Goal: Register for event/course

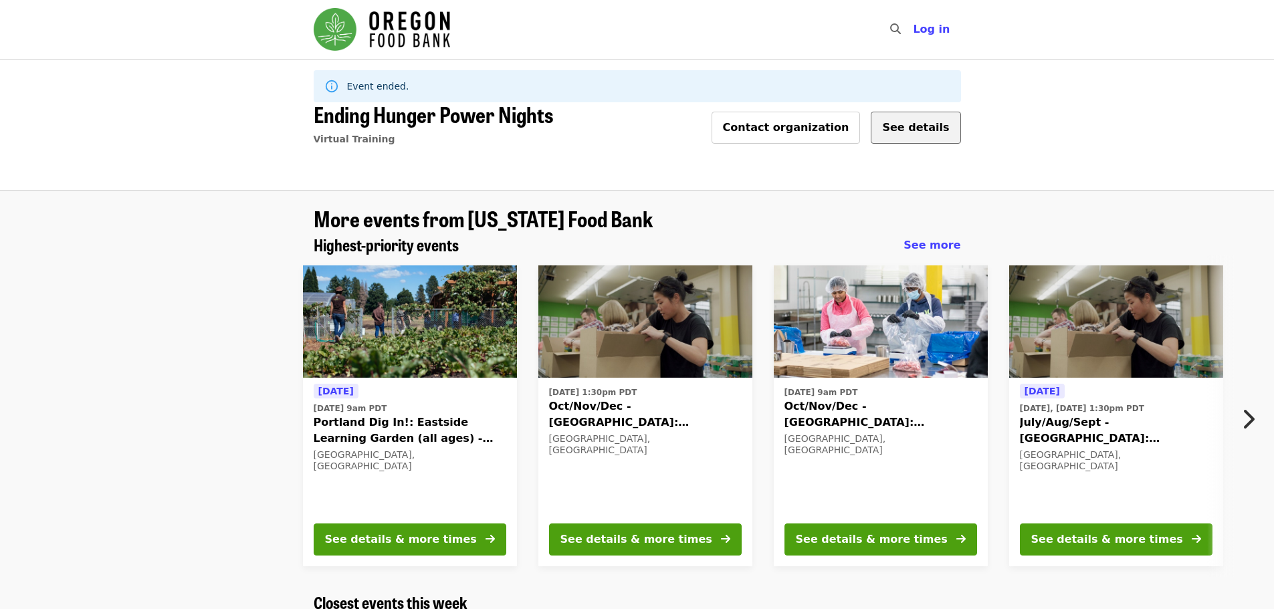
click at [930, 131] on span "See details" at bounding box center [915, 127] width 67 height 13
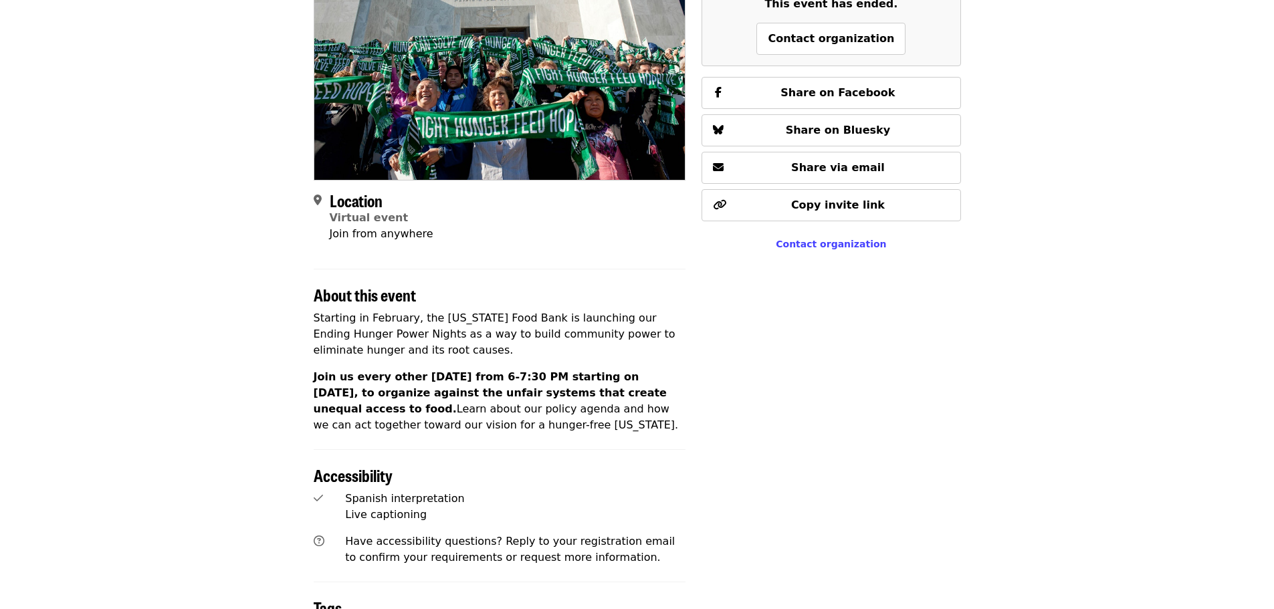
scroll to position [268, 0]
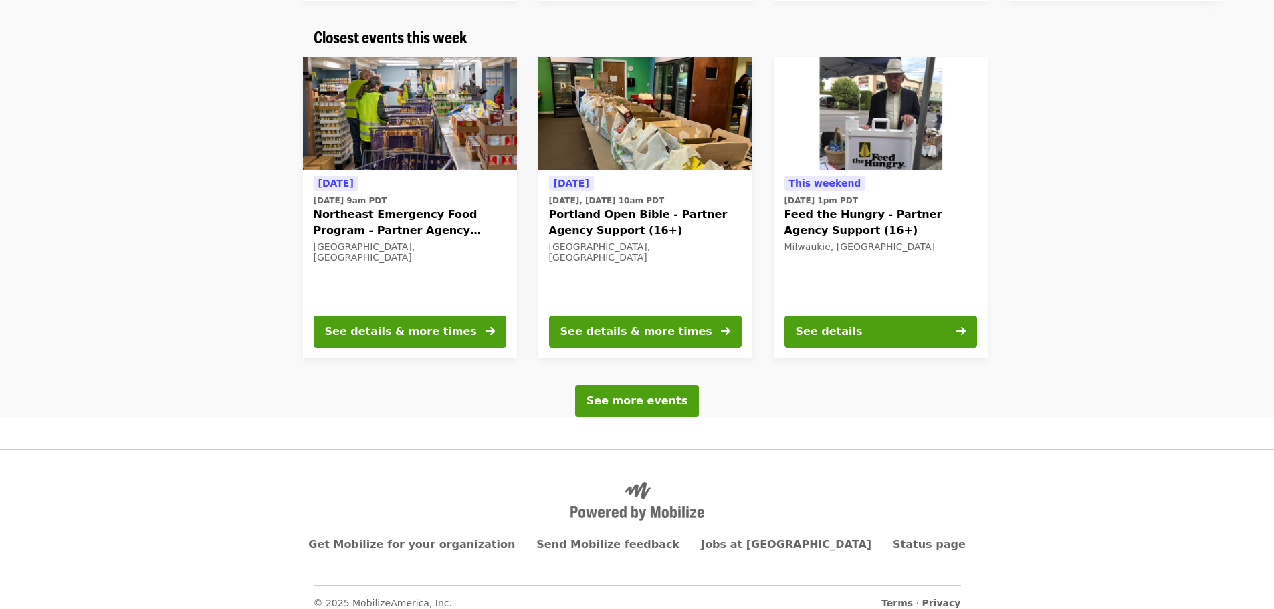
scroll to position [578, 0]
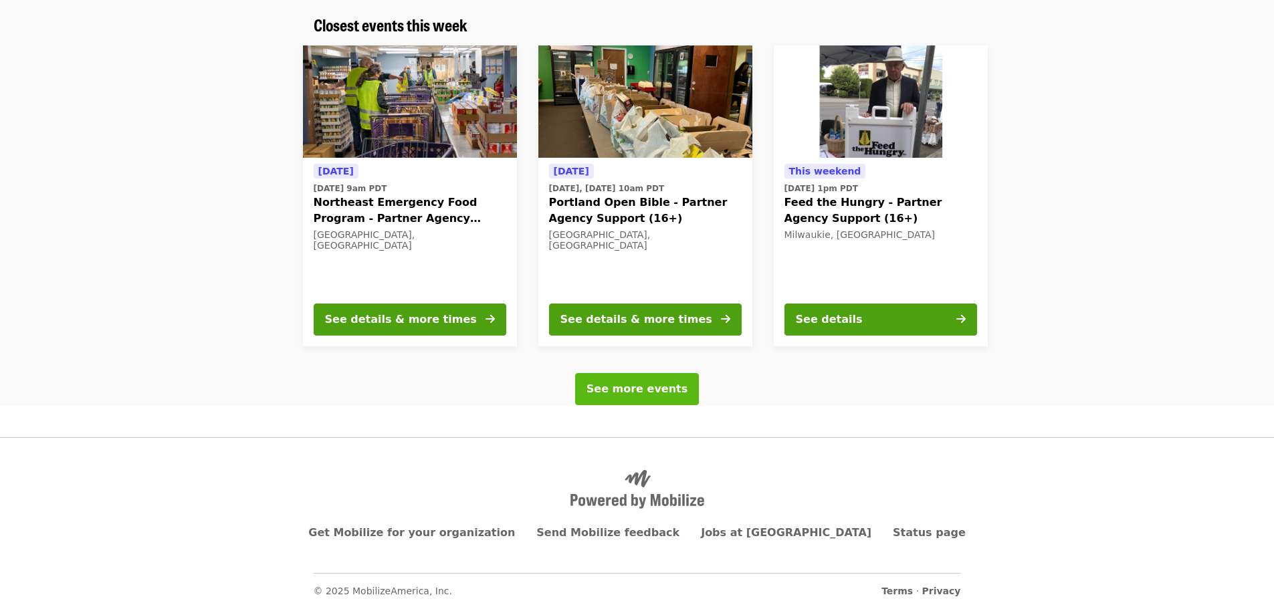
click at [675, 398] on button "See more events" at bounding box center [637, 389] width 124 height 32
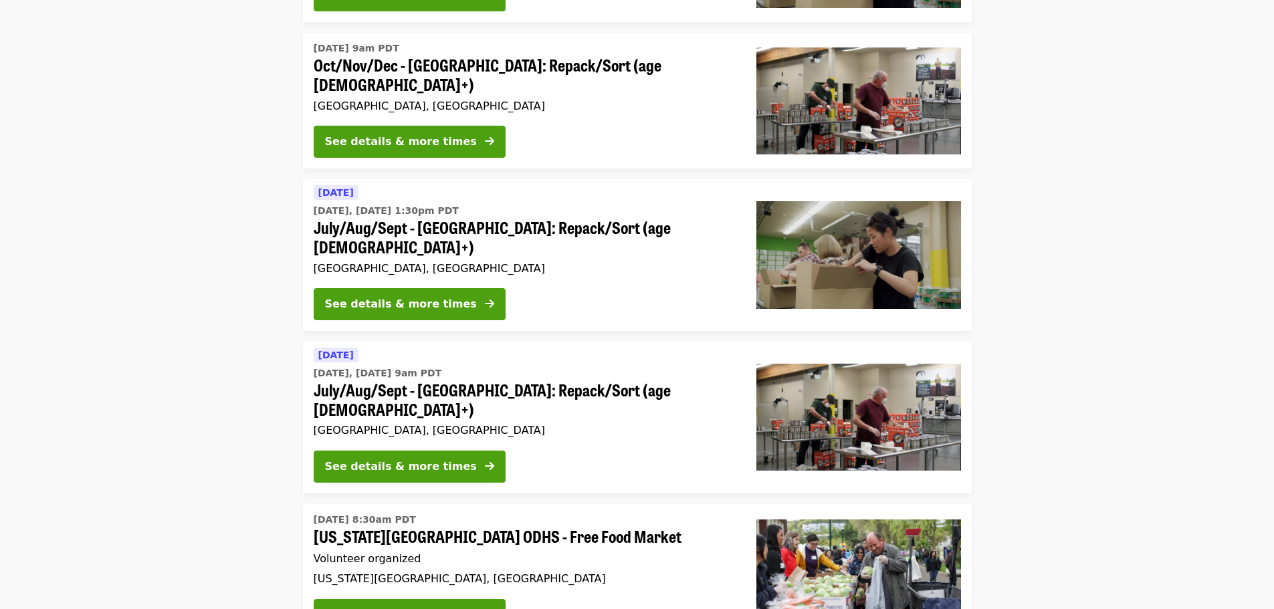
scroll to position [2207, 0]
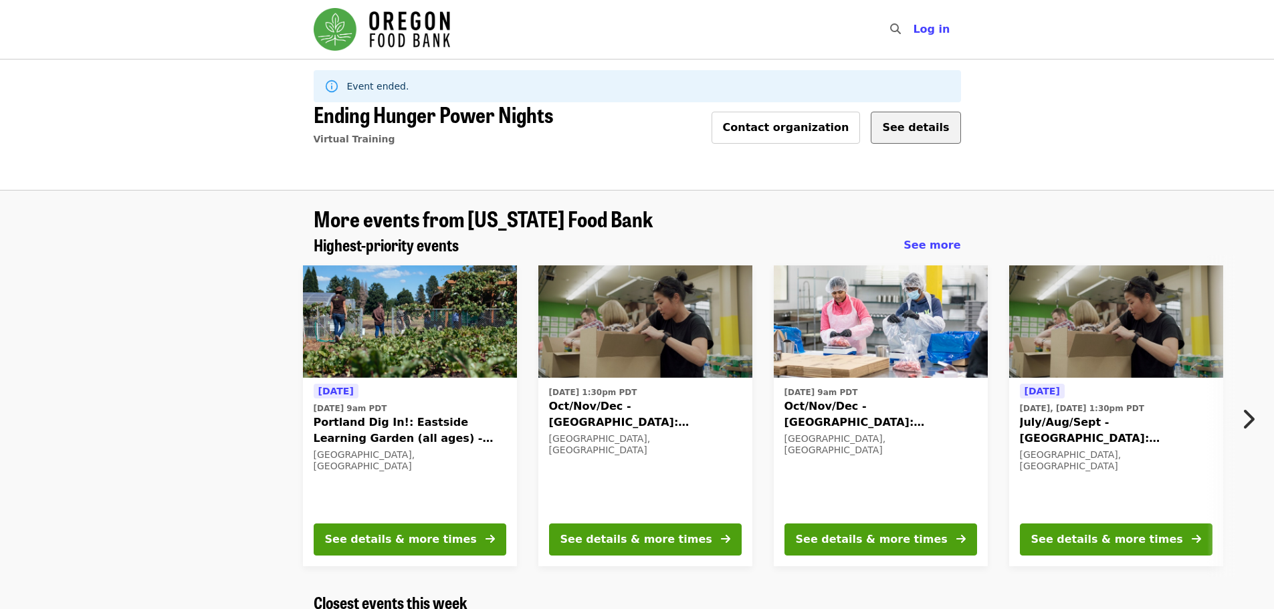
click at [932, 130] on span "See details" at bounding box center [915, 127] width 67 height 13
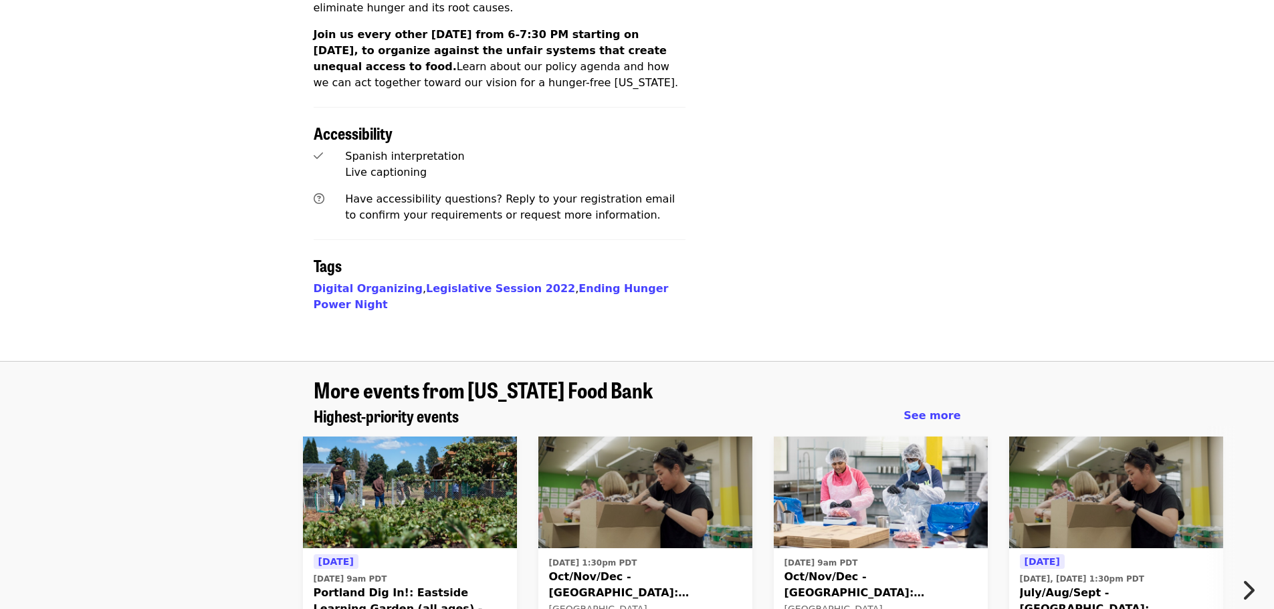
scroll to position [535, 0]
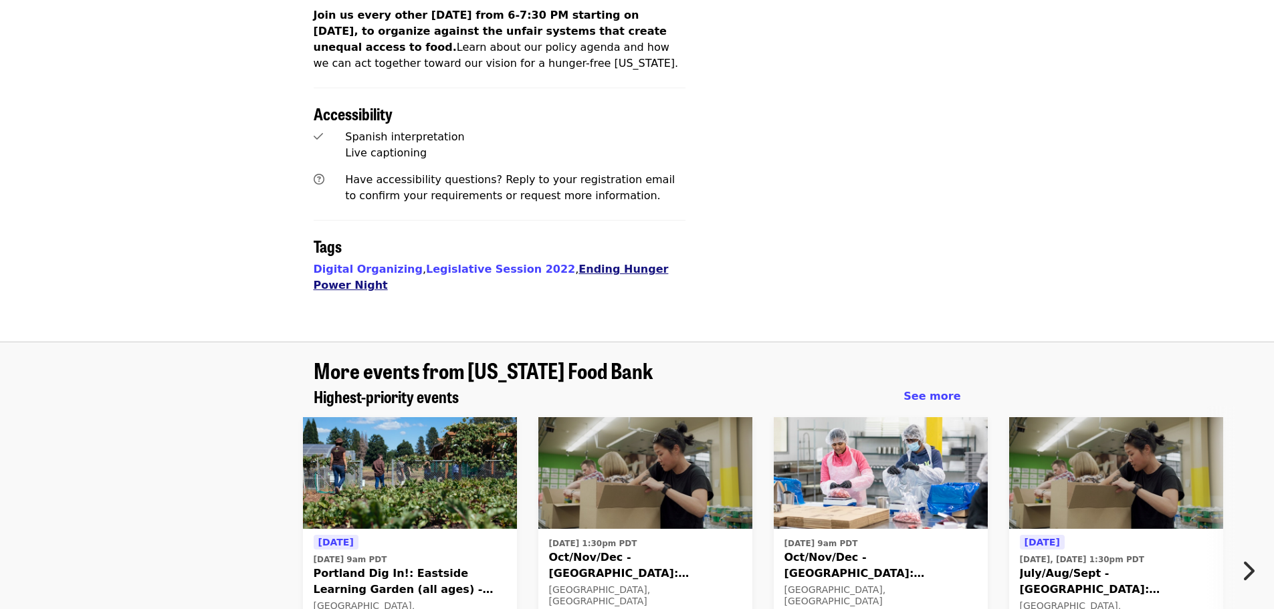
click at [588, 272] on link "Ending Hunger Power Night" at bounding box center [491, 277] width 355 height 29
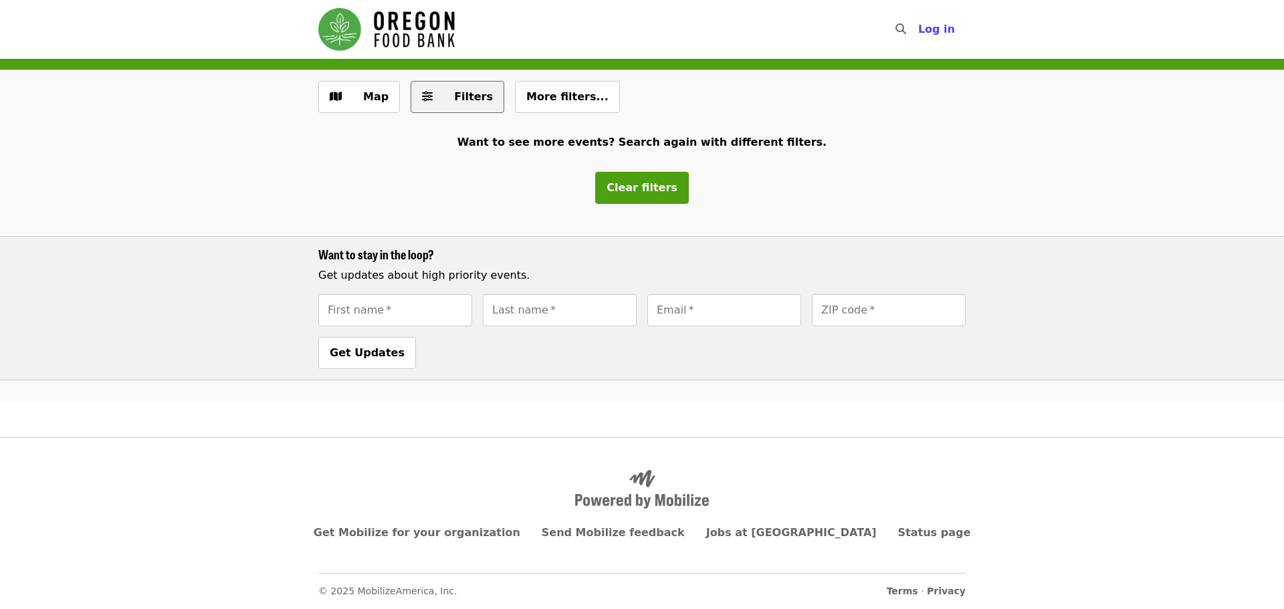
click at [442, 93] on span "Filters" at bounding box center [467, 97] width 52 height 16
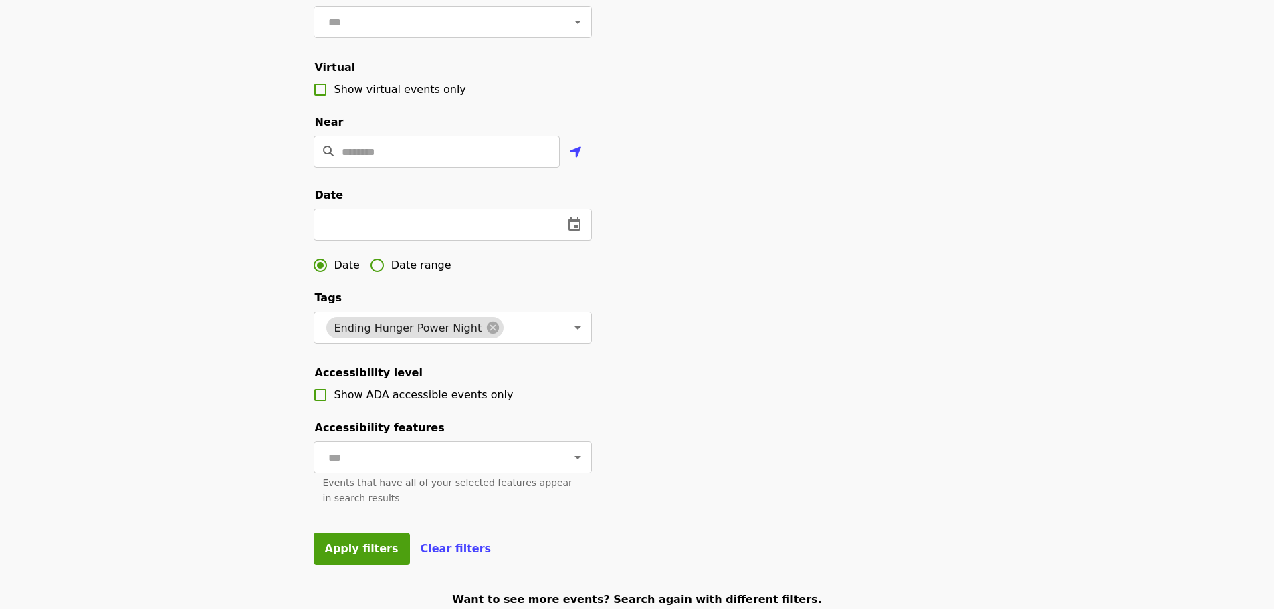
scroll to position [268, 0]
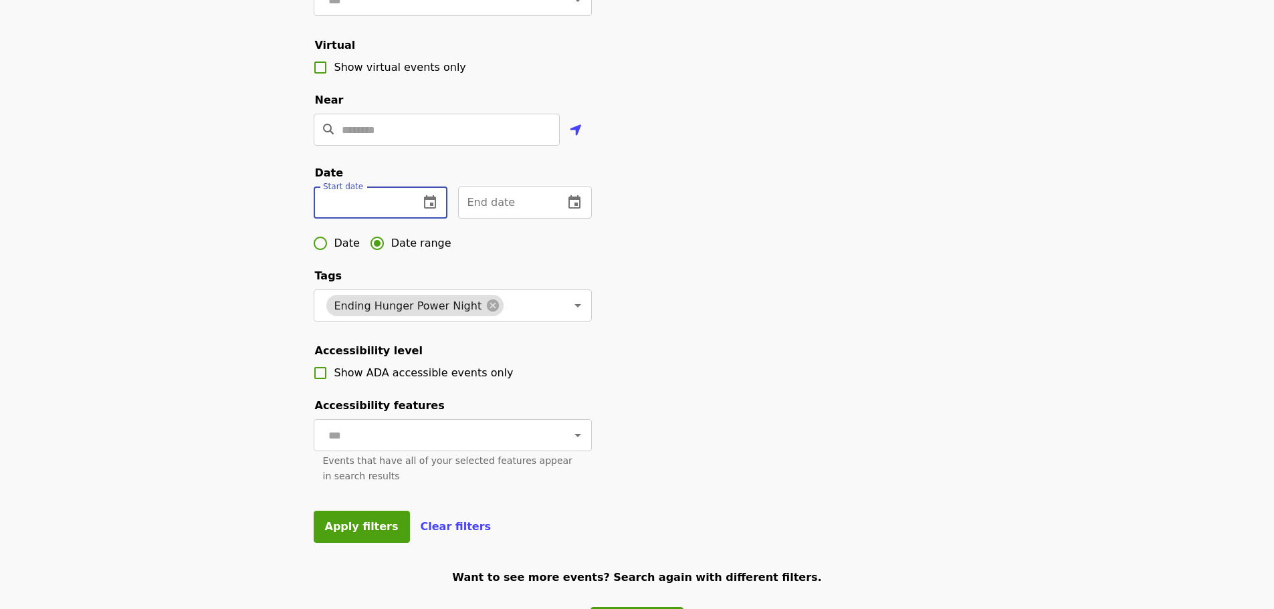
click at [358, 219] on input "text" at bounding box center [361, 203] width 95 height 32
click at [426, 209] on icon "change date" at bounding box center [430, 201] width 12 height 13
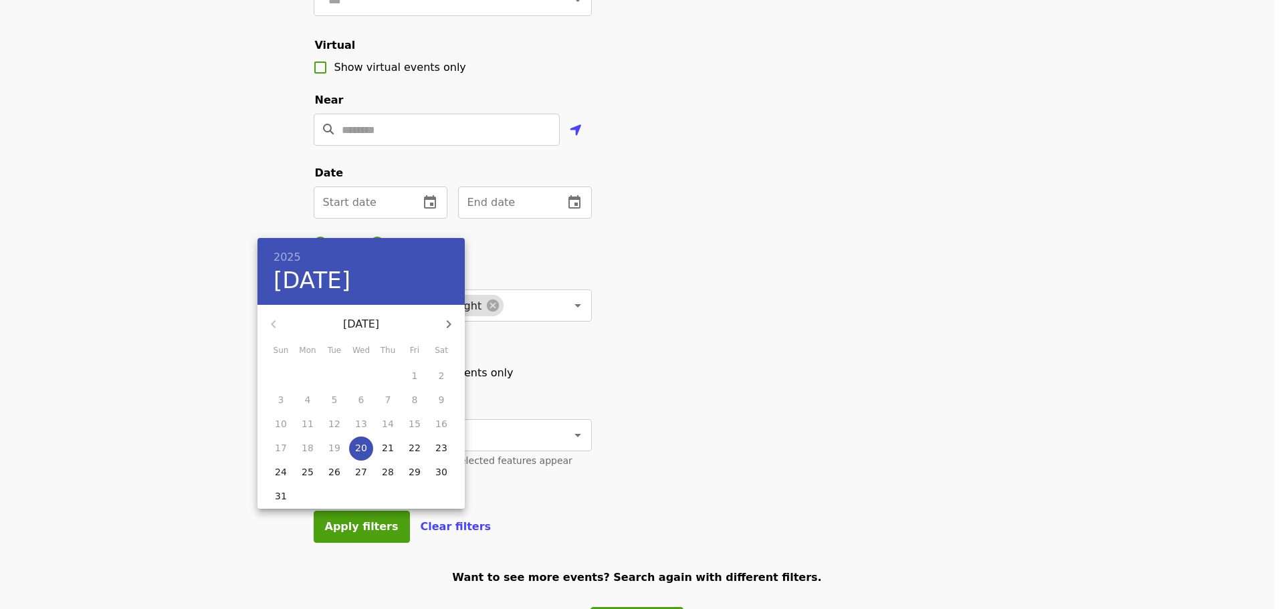
click at [274, 324] on div "August 2025" at bounding box center [360, 324] width 207 height 32
click at [825, 340] on div at bounding box center [642, 304] width 1284 height 609
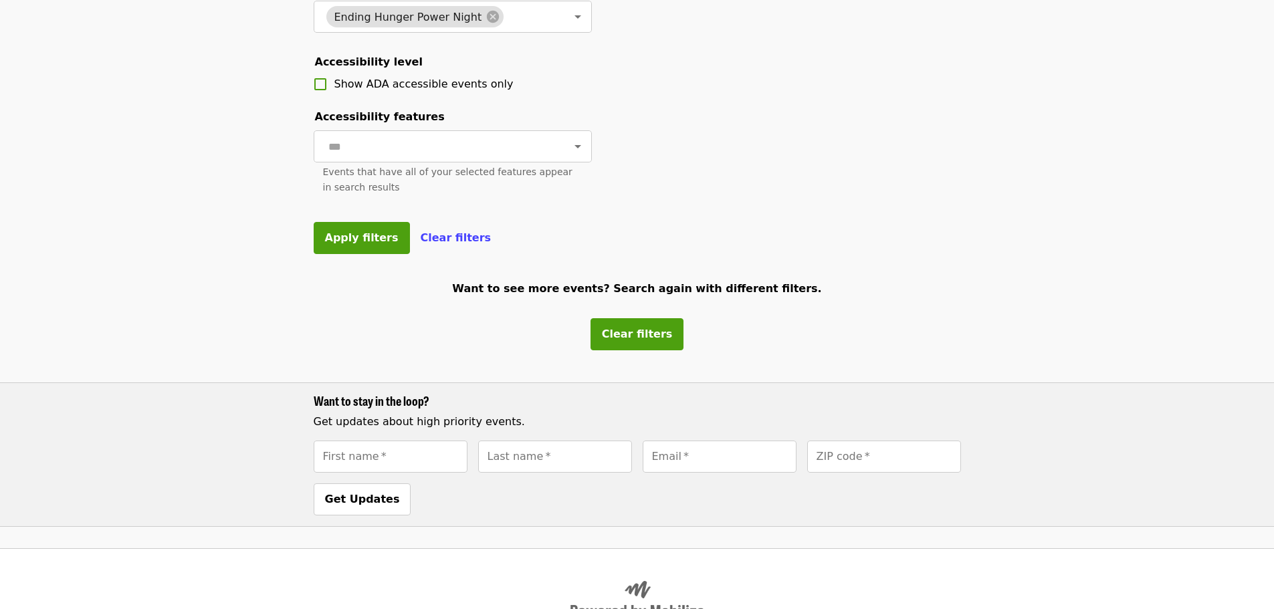
scroll to position [669, 0]
